Goal: Task Accomplishment & Management: Use online tool/utility

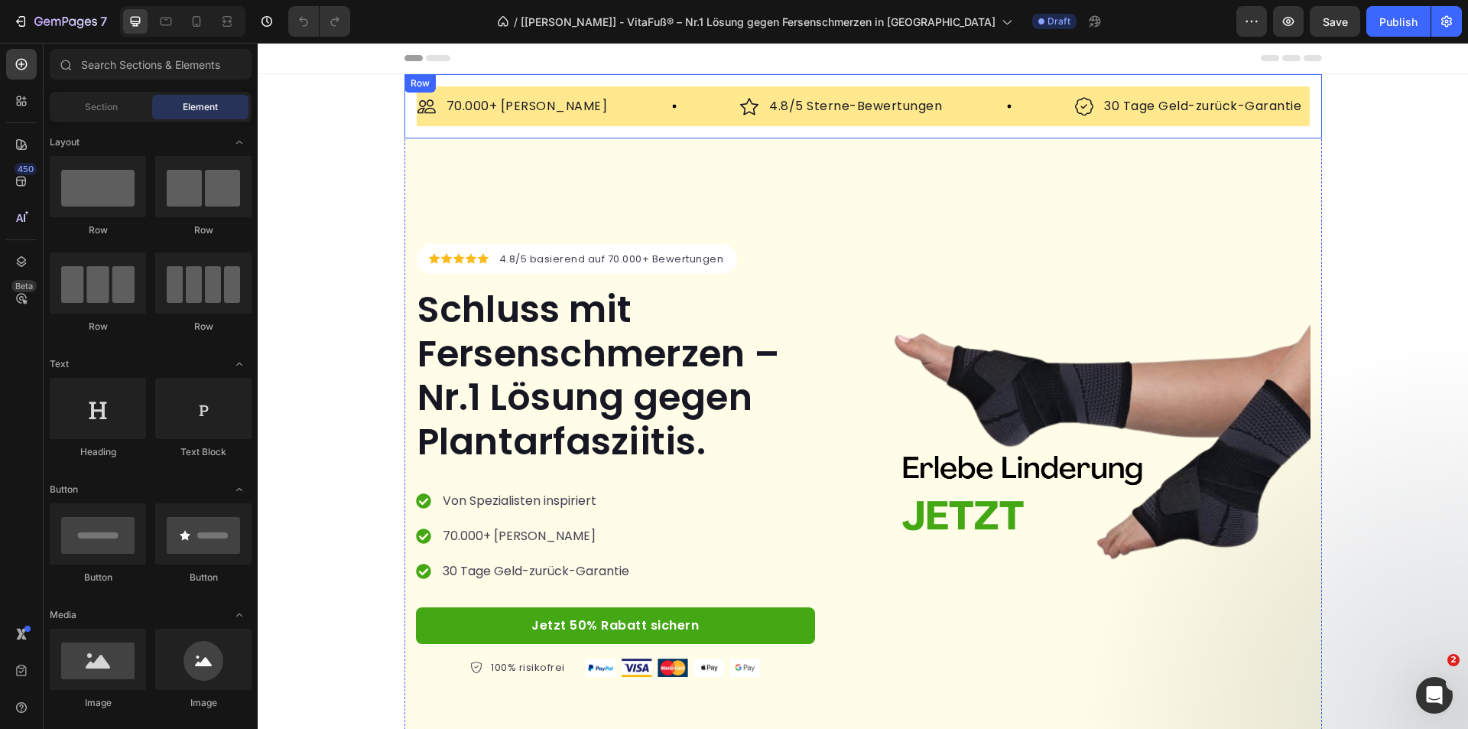
click at [404, 128] on div "Image 70.000+ zufriedene Kunden Text Block Row Image 4.8/5 Sterne-Bewertungen T…" at bounding box center [862, 106] width 917 height 64
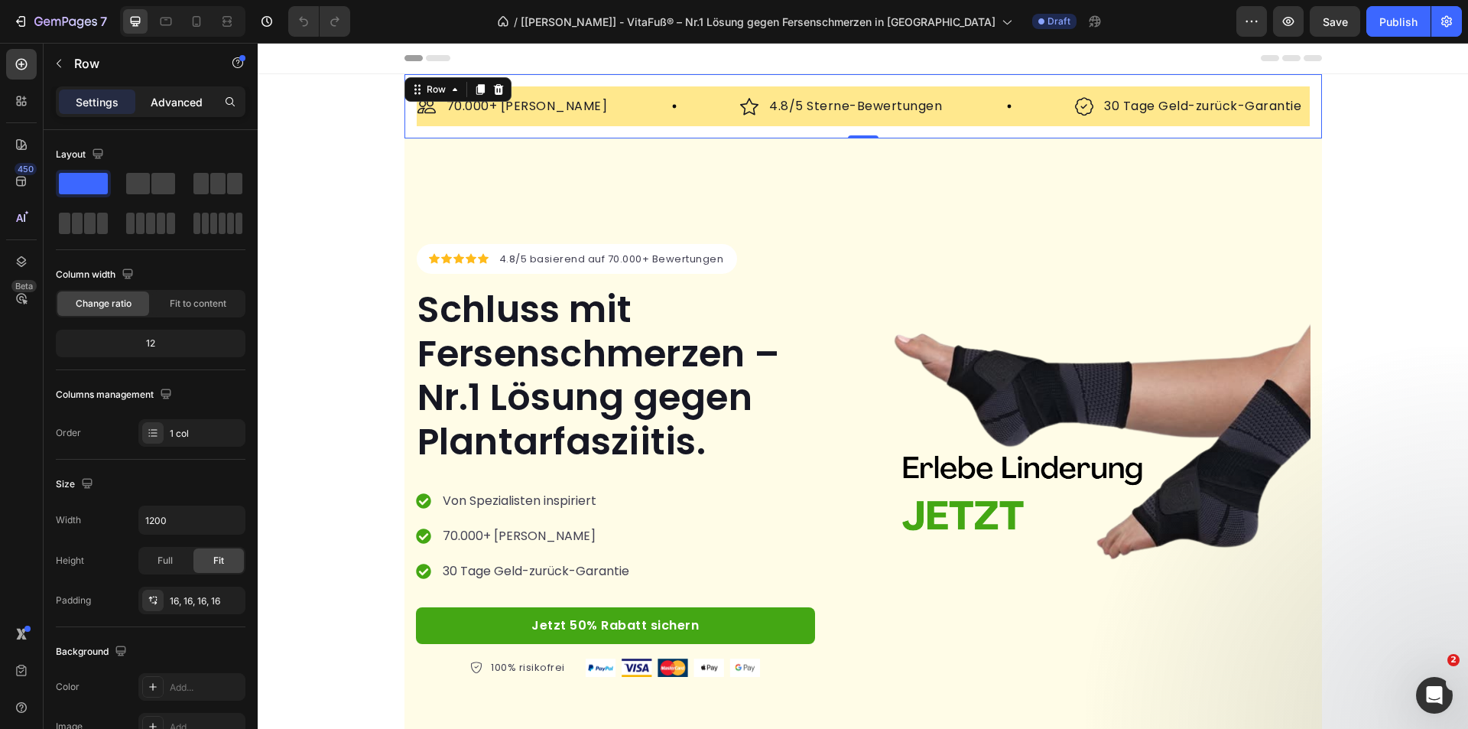
click at [187, 102] on p "Advanced" at bounding box center [177, 102] width 52 height 16
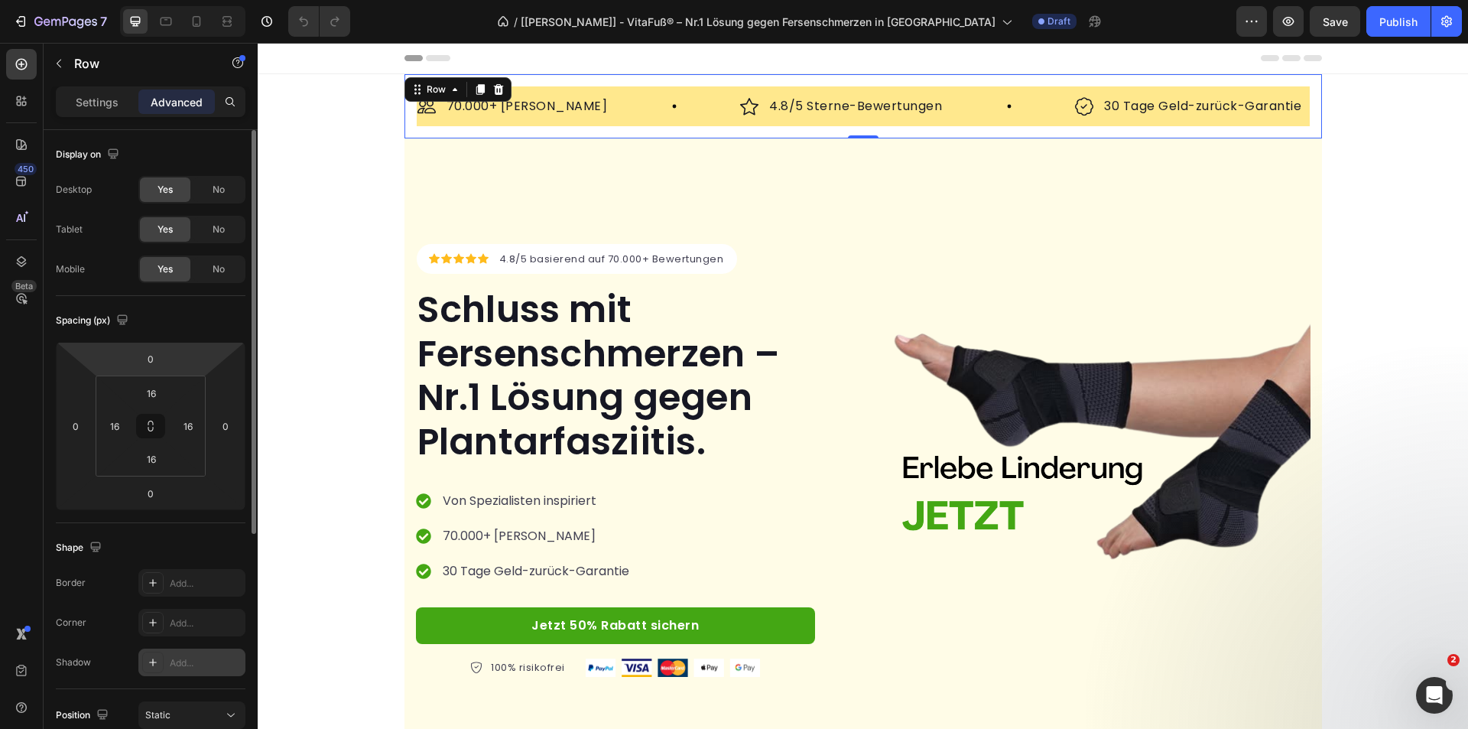
scroll to position [306, 0]
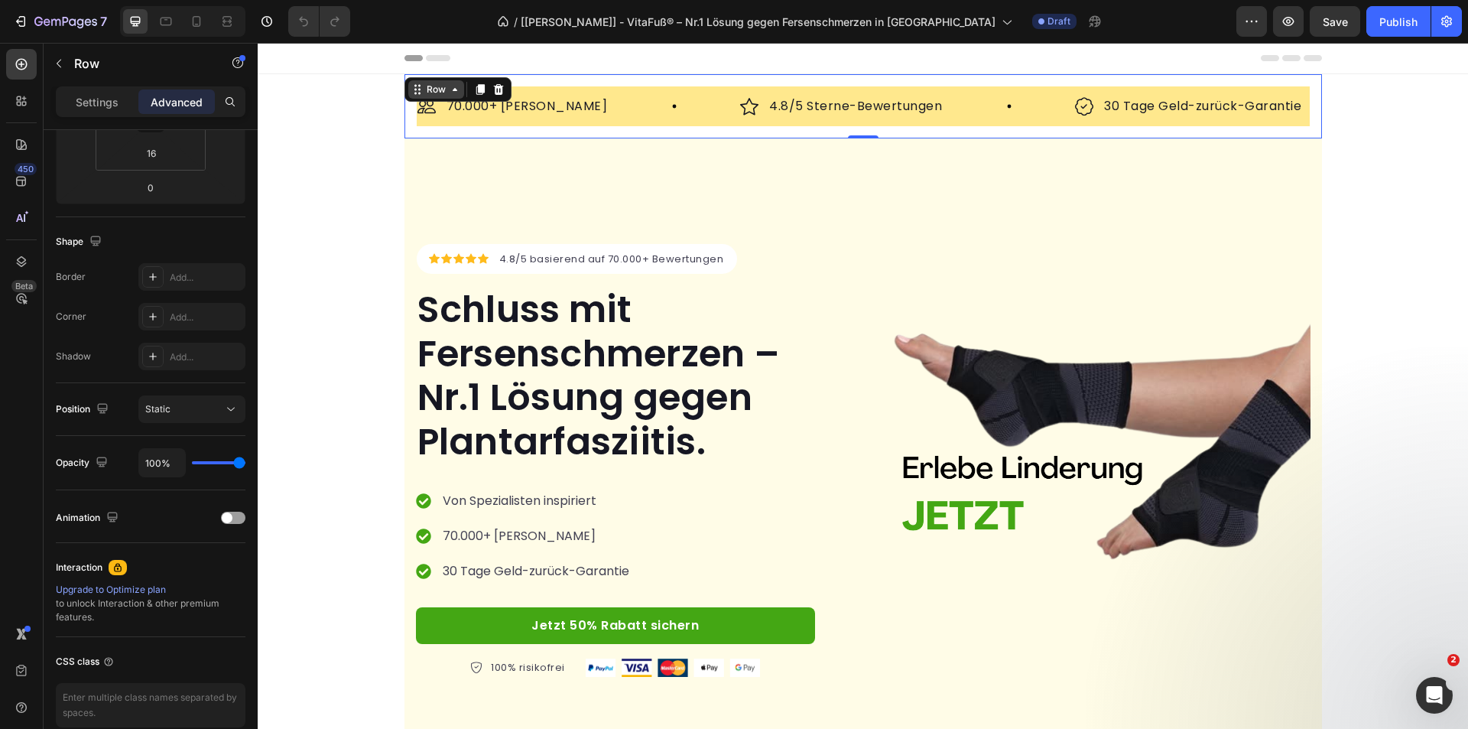
click at [434, 93] on div "Row" at bounding box center [435, 90] width 25 height 14
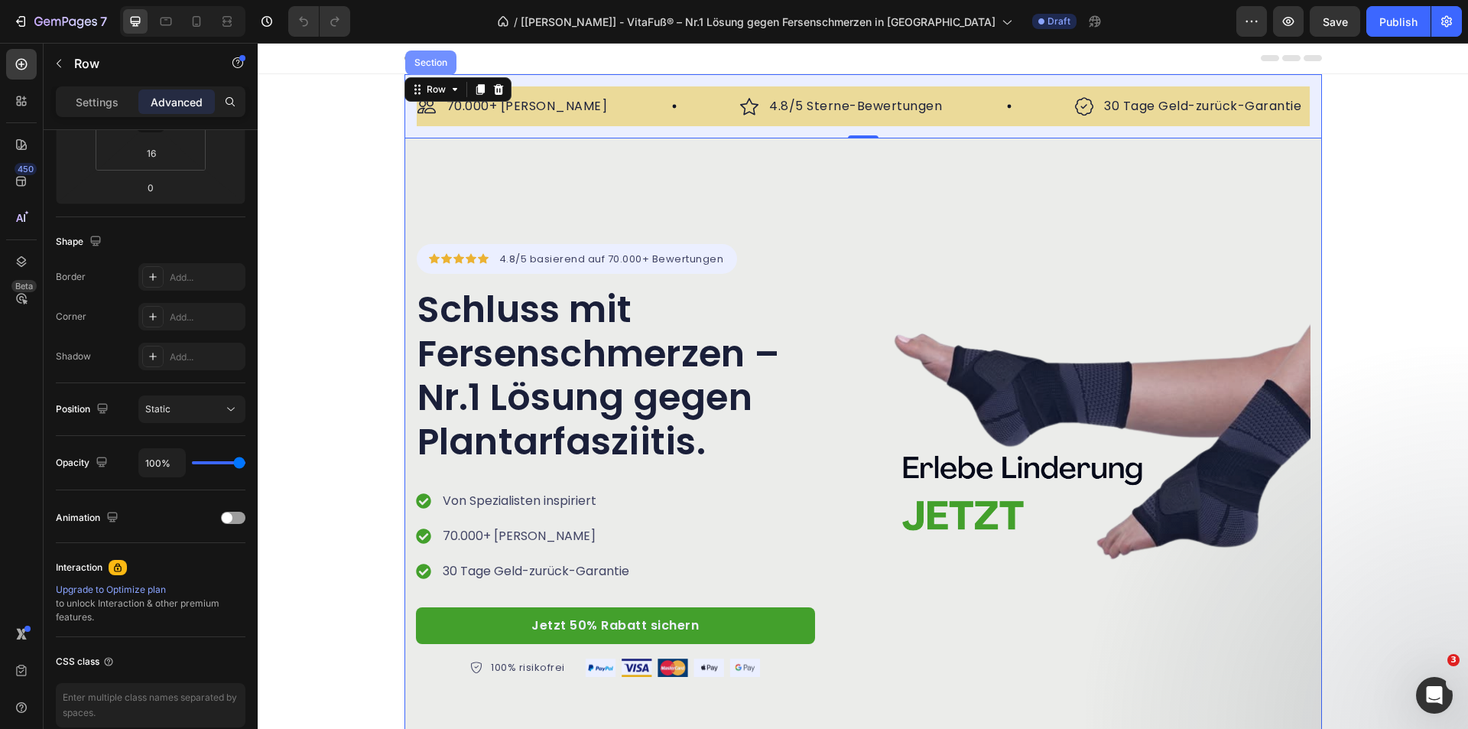
click at [422, 60] on div "Section" at bounding box center [430, 62] width 39 height 9
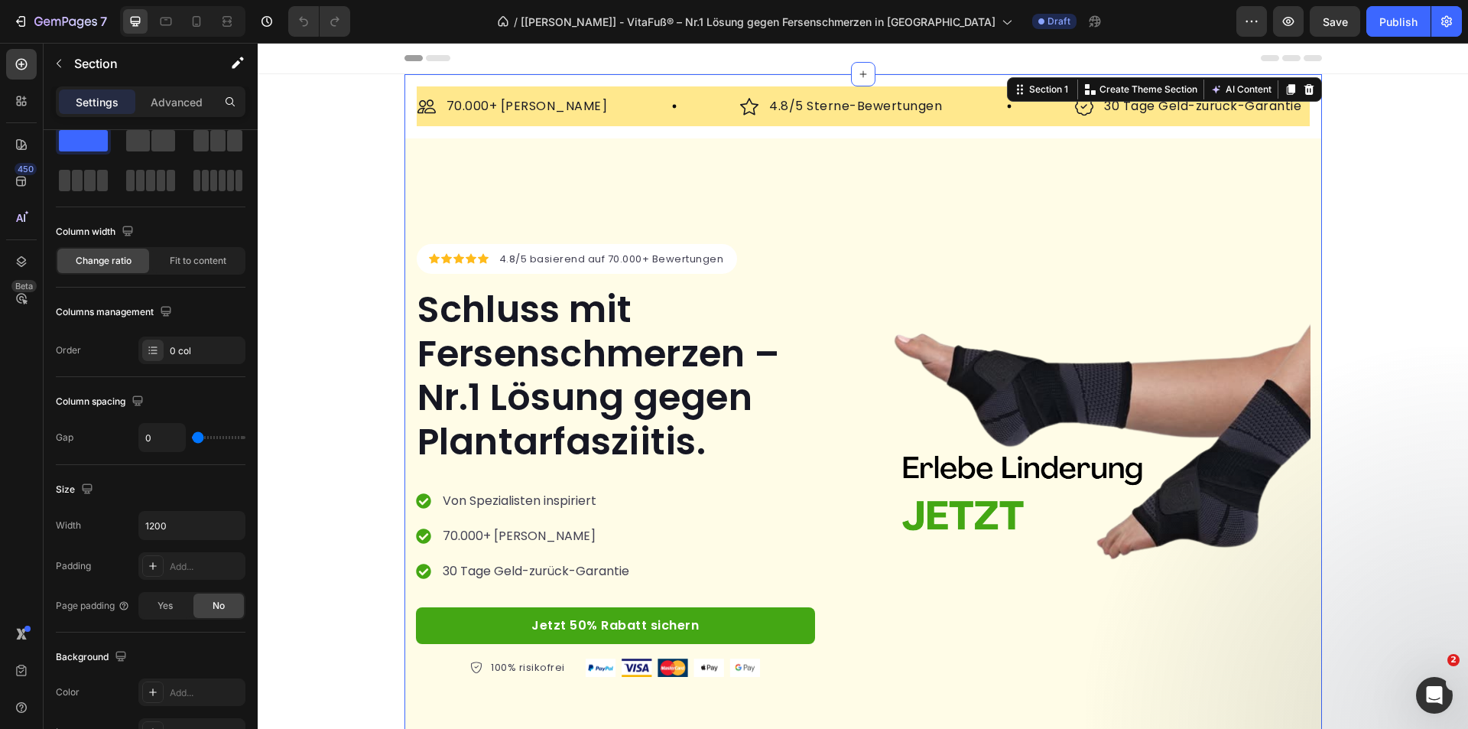
scroll to position [0, 0]
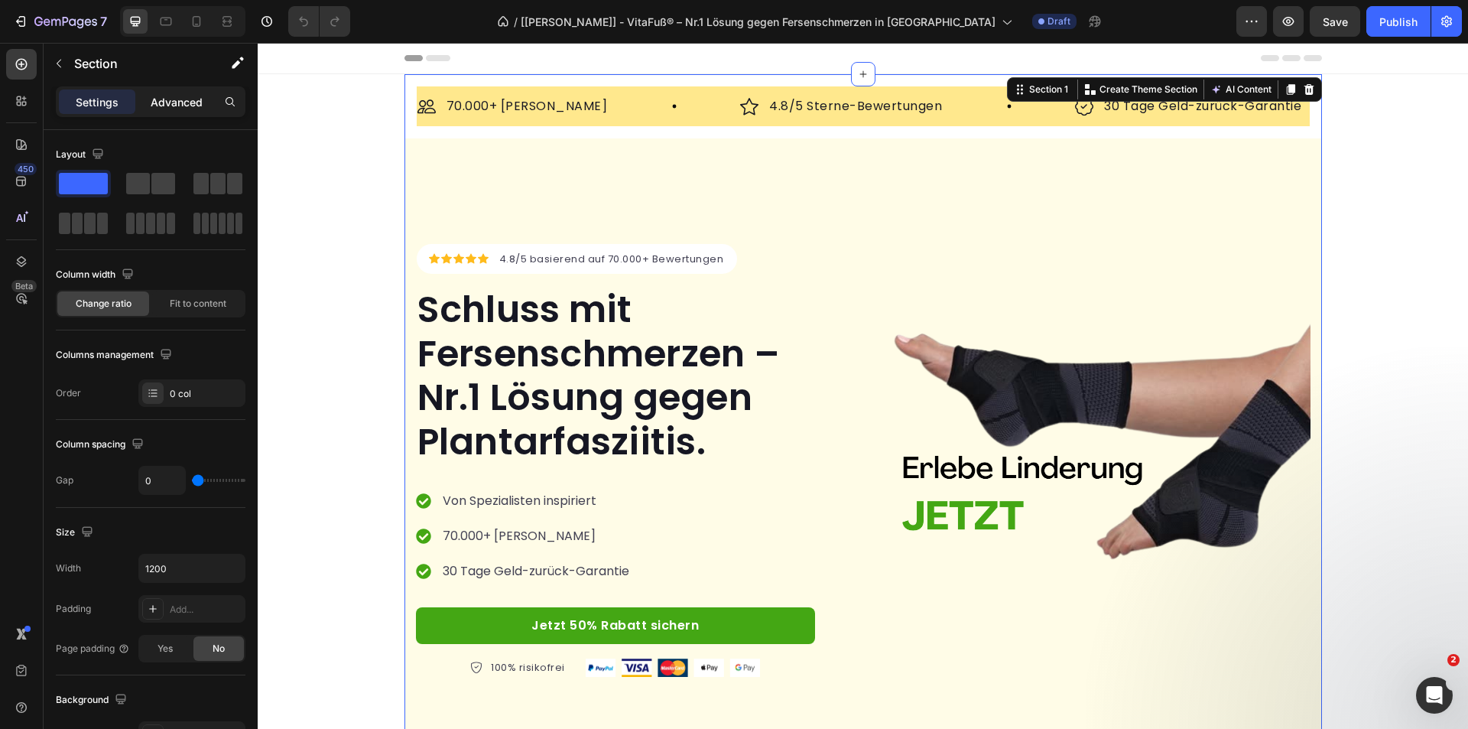
click at [180, 101] on p "Advanced" at bounding box center [177, 102] width 52 height 16
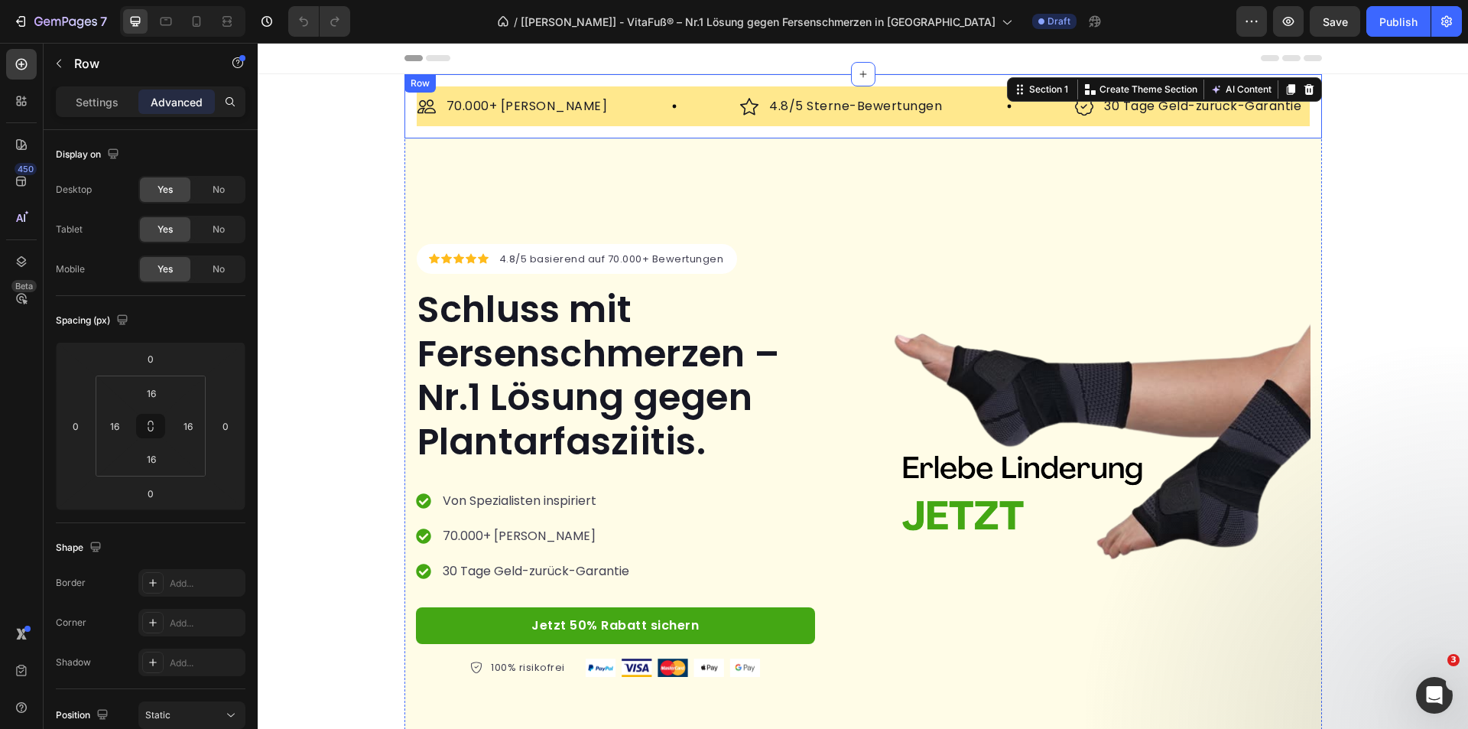
click at [487, 132] on div "Image 70.000+ zufriedene Kunden Text Block Row Image 4.8/5 Sterne-Bewertungen T…" at bounding box center [862, 106] width 917 height 64
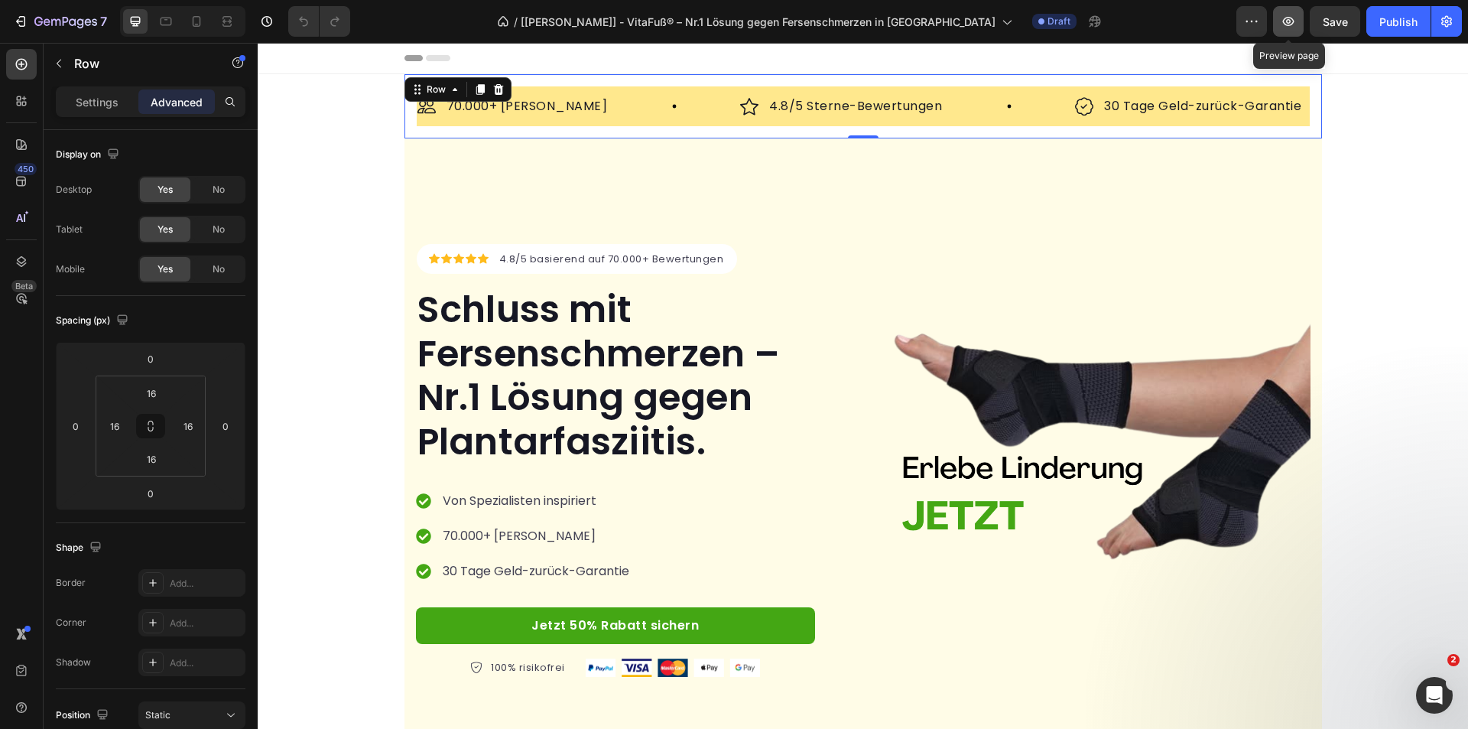
click at [1291, 22] on icon "button" at bounding box center [1287, 21] width 15 height 15
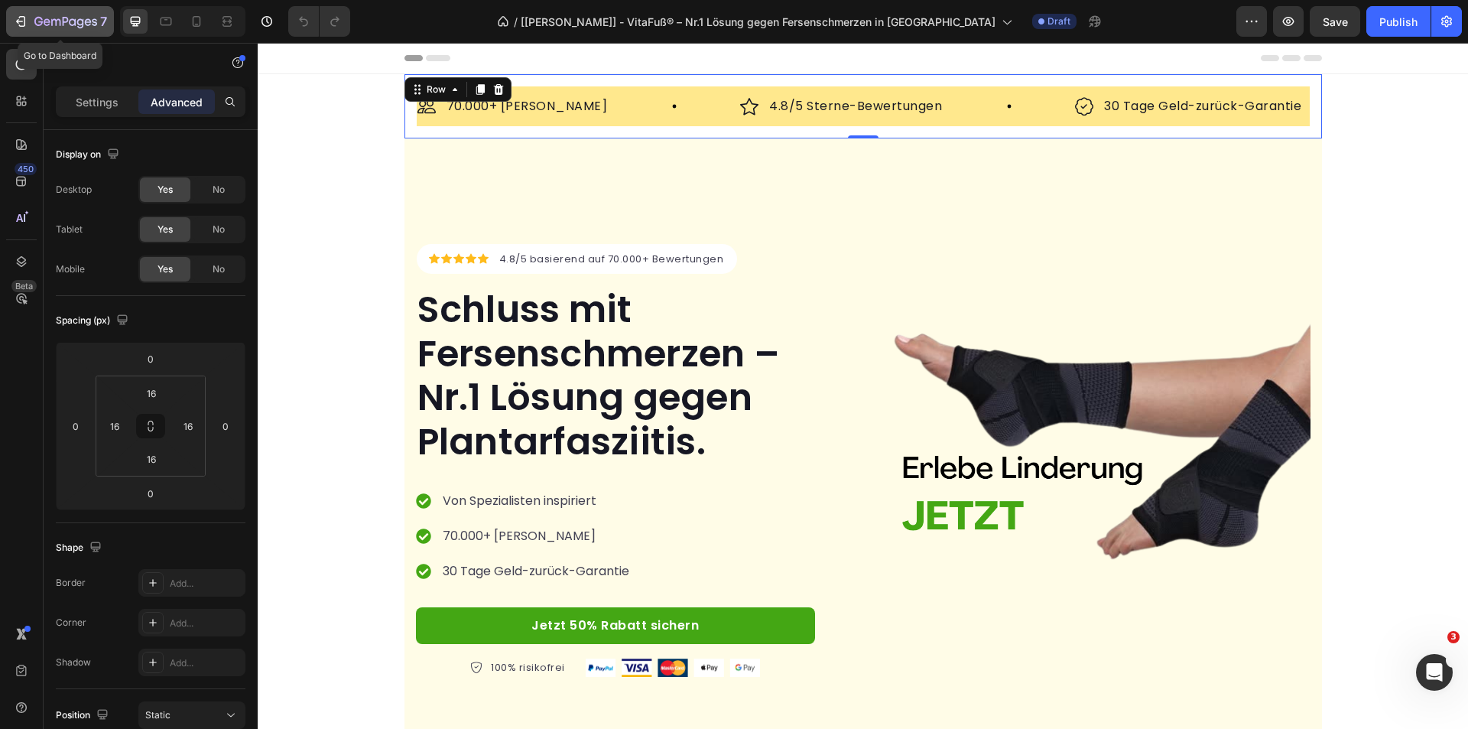
click at [44, 25] on icon "button" at bounding box center [65, 22] width 63 height 13
